Goal: Navigation & Orientation: Go to known website

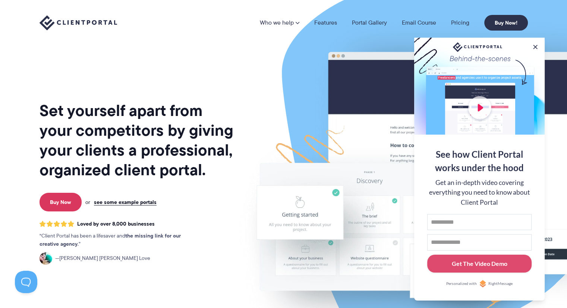
click at [536, 44] on button at bounding box center [535, 46] width 7 height 7
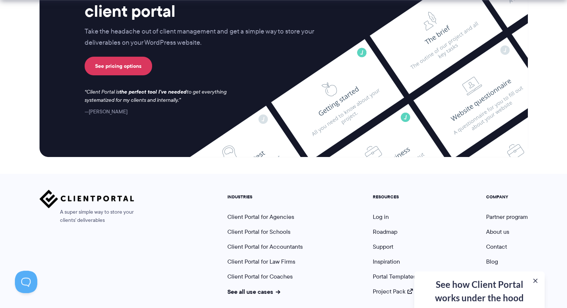
scroll to position [3114, 0]
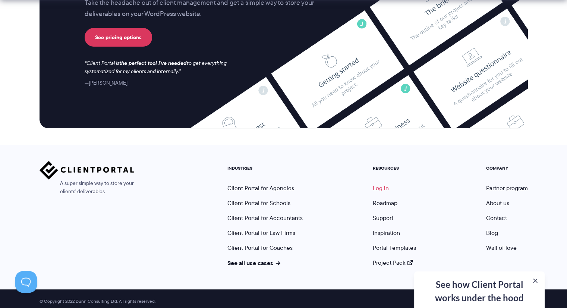
click at [378, 184] on link "Log in" at bounding box center [381, 188] width 16 height 9
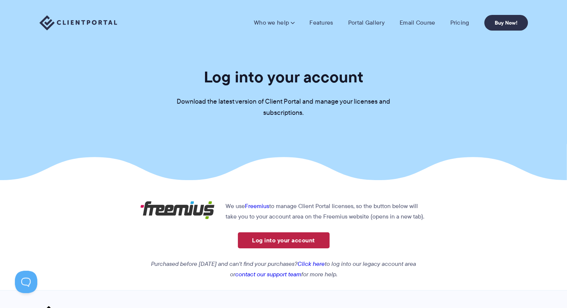
click at [284, 234] on link "Log into your account" at bounding box center [284, 240] width 92 height 16
